Goal: Transaction & Acquisition: Purchase product/service

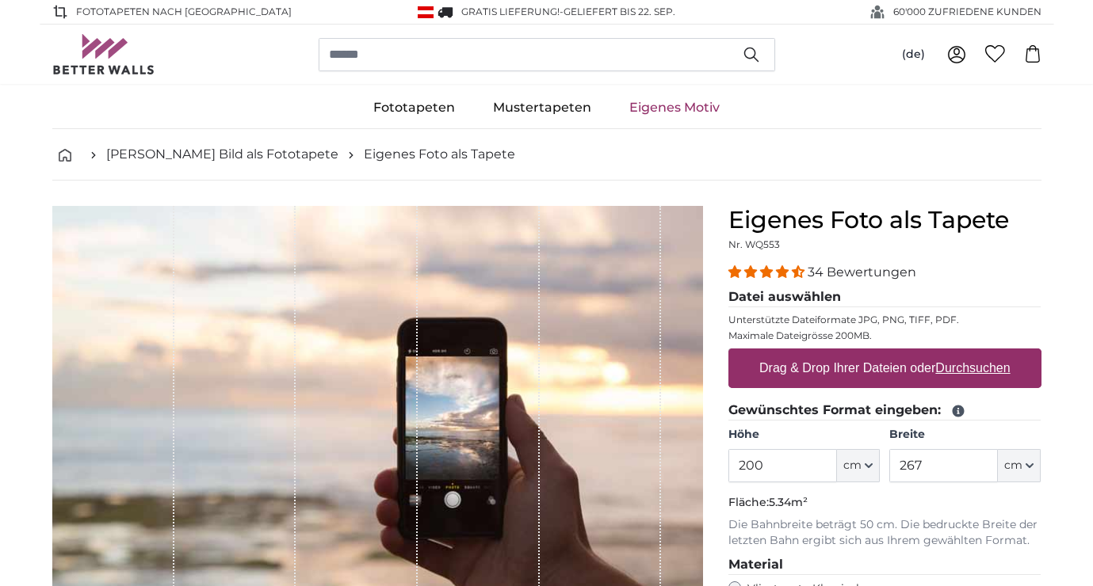
click at [868, 458] on button "cm" at bounding box center [858, 465] width 43 height 33
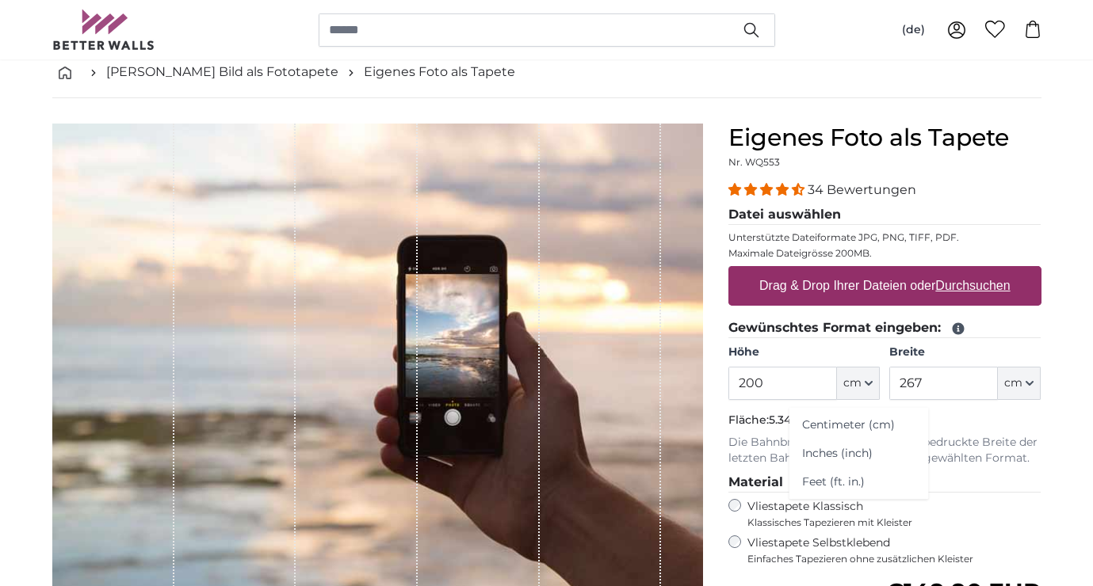
scroll to position [82, 0]
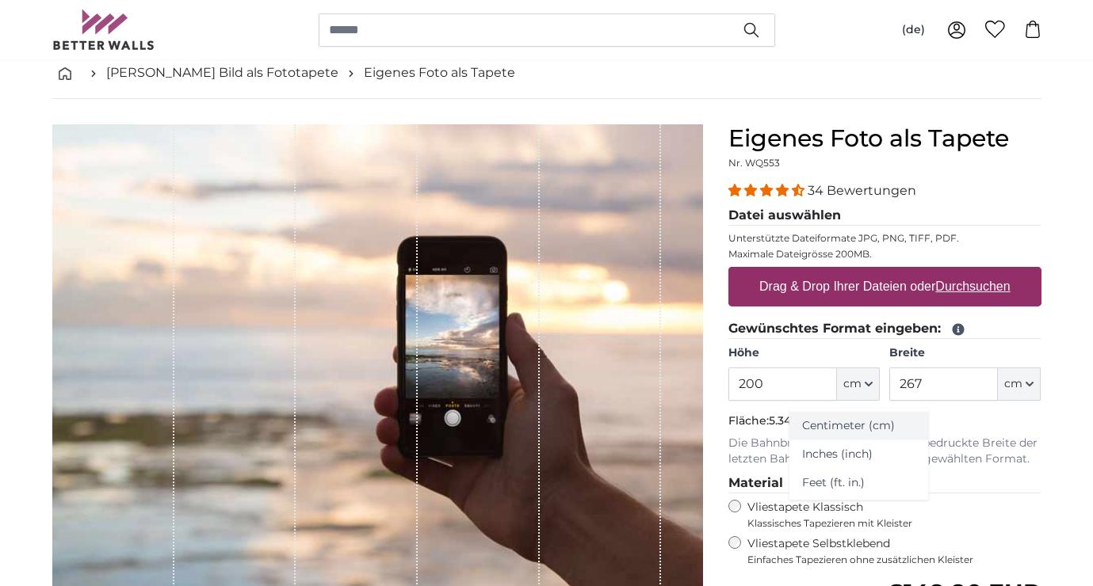
click at [870, 426] on link "Centimeter (cm)" at bounding box center [858, 426] width 139 height 29
click at [772, 376] on input "200" at bounding box center [782, 384] width 109 height 33
type input "2"
type input "120"
click at [1033, 383] on icon "button" at bounding box center [1029, 384] width 6 height 3
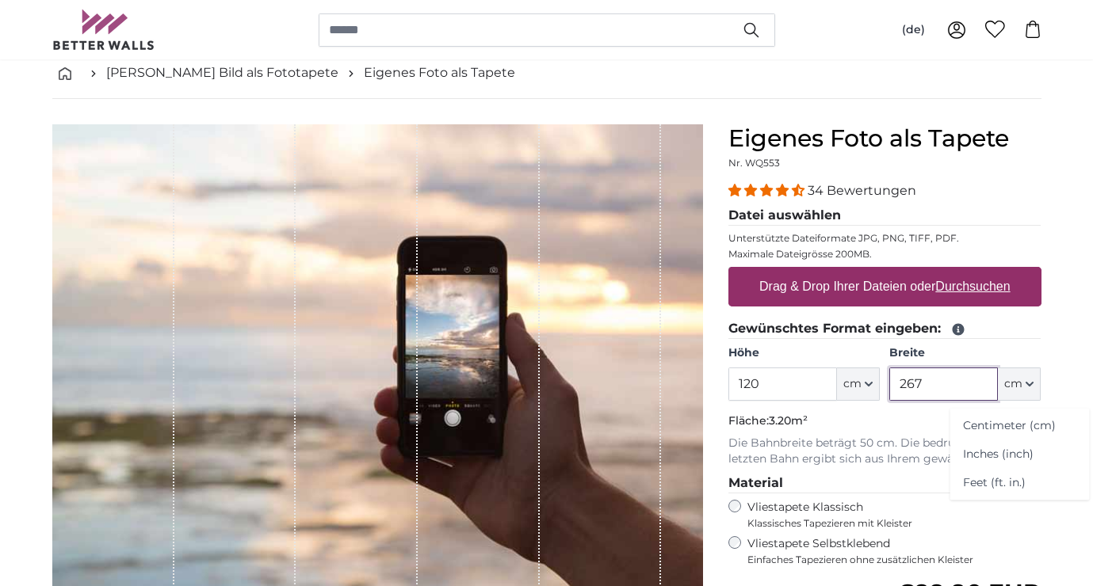
click at [926, 376] on input "267" at bounding box center [943, 384] width 109 height 33
type input "2"
type input "1"
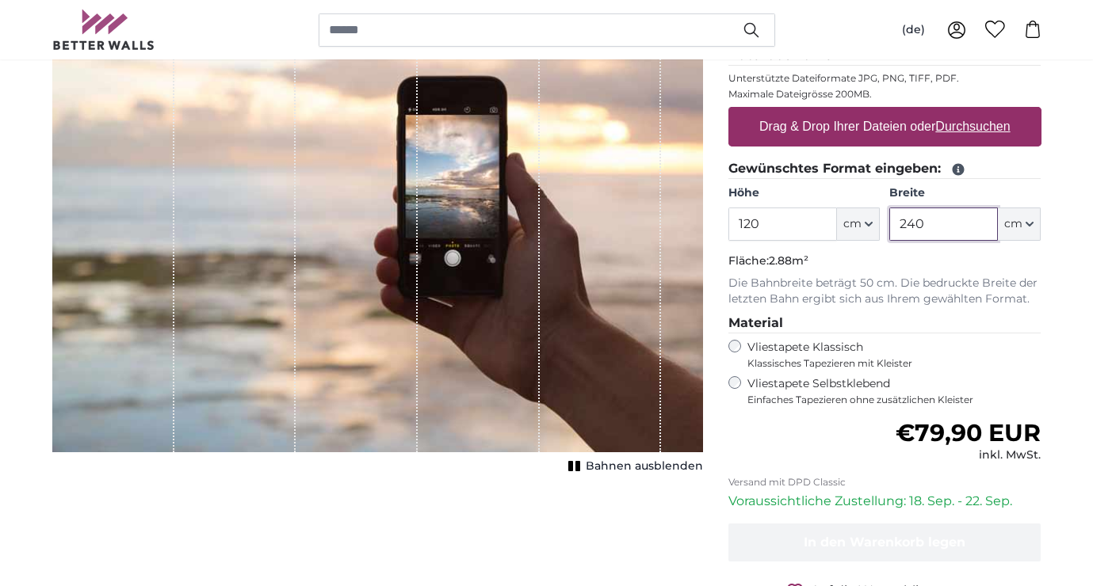
scroll to position [243, 0]
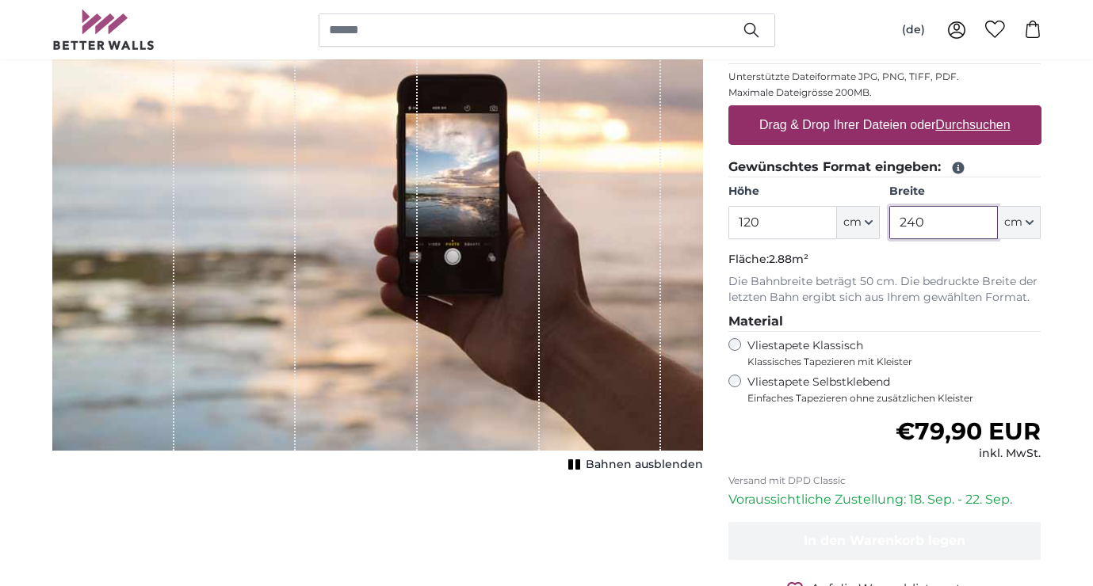
type input "240"
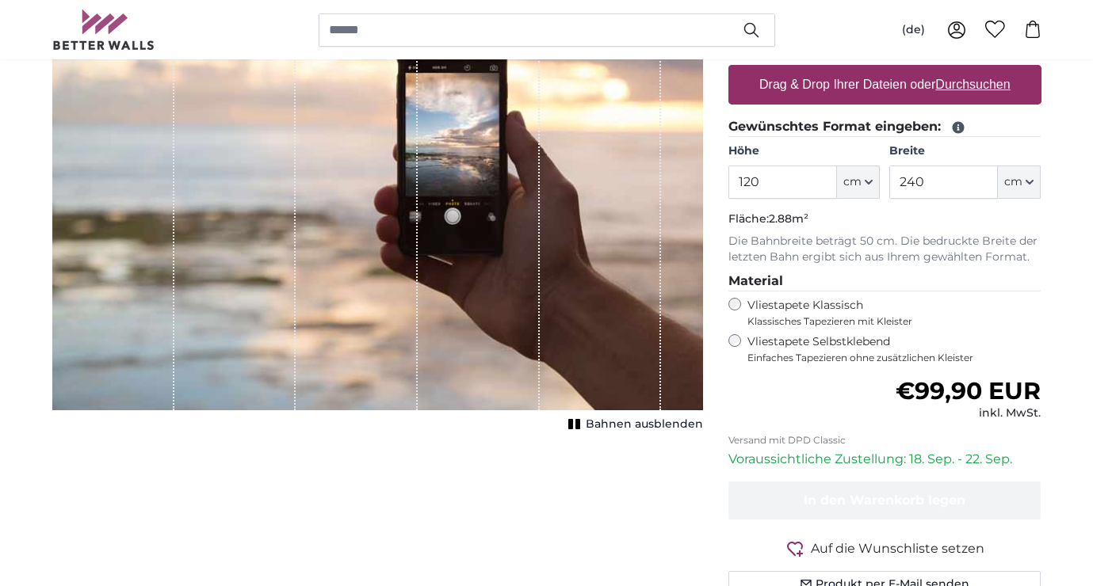
scroll to position [282, 0]
